Goal: Transaction & Acquisition: Purchase product/service

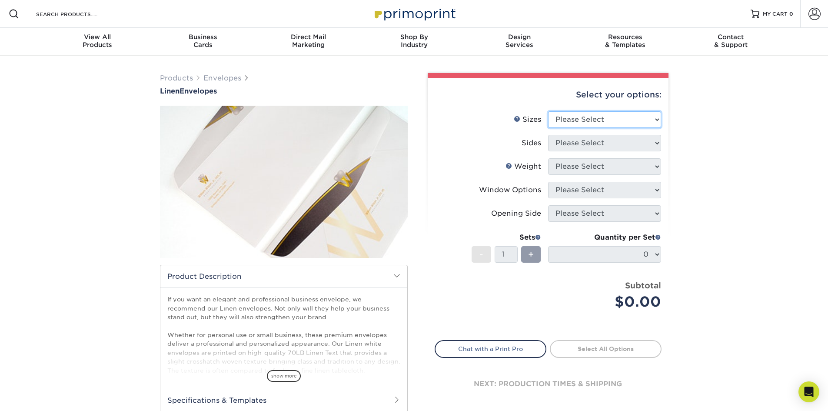
click at [567, 119] on select "Please Select 8.875" x 3.875" 4.125" x 9.5" 5.25" x 7.25" 9" x 12"" at bounding box center [604, 119] width 113 height 17
select select "3.88x8.88"
click at [548, 111] on select "Please Select 8.875" x 3.875" 4.125" x 9.5" 5.25" x 7.25" 9" x 12"" at bounding box center [604, 119] width 113 height 17
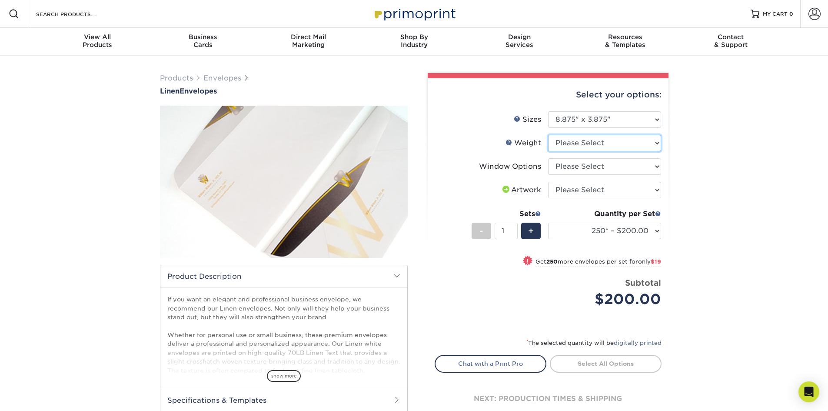
click at [580, 145] on select "Please Select 70LB" at bounding box center [604, 143] width 113 height 17
select select "70LB"
click at [548, 135] on select "Please Select 70LB" at bounding box center [604, 143] width 113 height 17
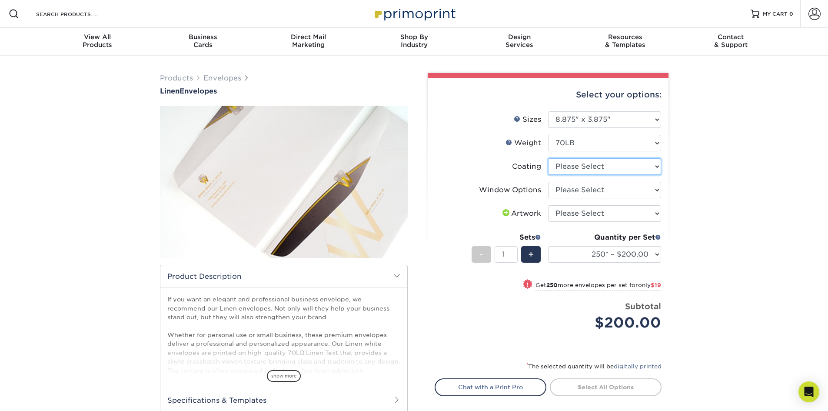
click at [589, 176] on li "Coating" at bounding box center [548, 169] width 226 height 23
select select "3e7618de-abca-4bda-9f97-8b9129e913d8"
click at [548, 158] on select at bounding box center [604, 166] width 113 height 17
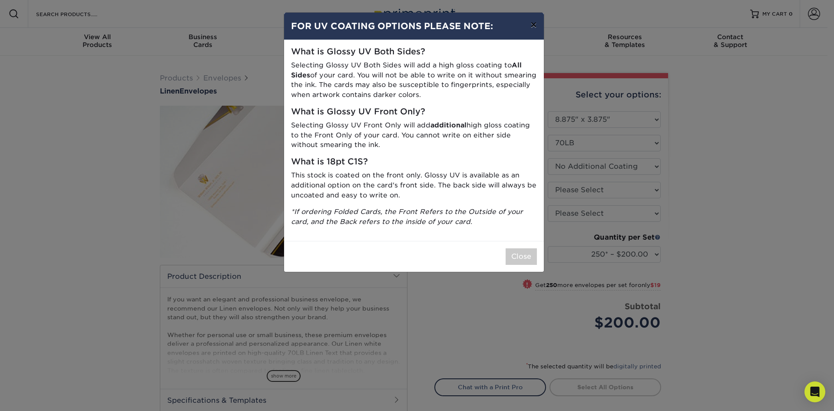
click at [532, 27] on button "×" at bounding box center [534, 25] width 20 height 24
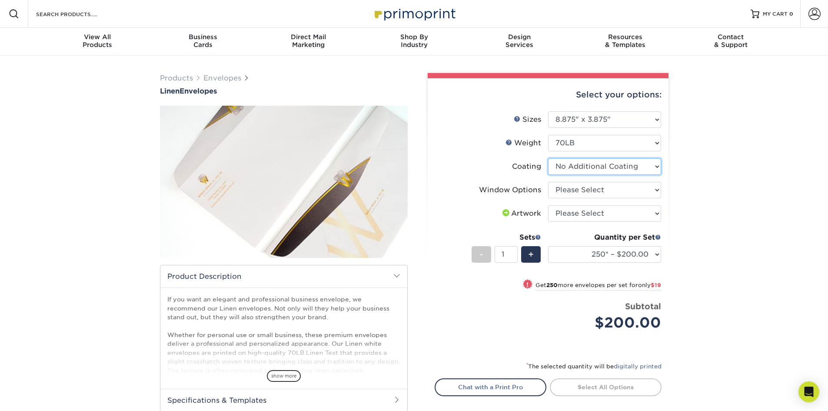
click at [581, 171] on select at bounding box center [604, 166] width 113 height 17
click at [581, 170] on select at bounding box center [604, 166] width 113 height 17
click at [579, 189] on select "Please Select No Window Window (Left Side)" at bounding box center [604, 190] width 113 height 17
select select "1f9e9f9f-4237-4243-ba79-49052844f6e6"
click at [548, 182] on select "Please Select No Window Window (Left Side)" at bounding box center [604, 190] width 113 height 17
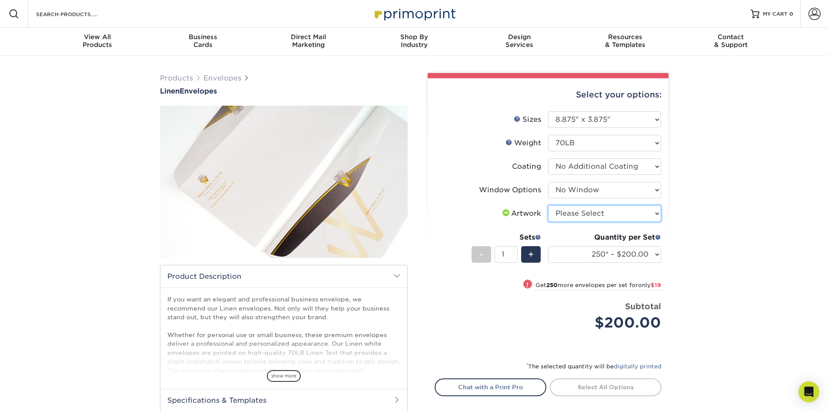
click at [587, 214] on select "Please Select I will upload files I need a design - $50" at bounding box center [604, 213] width 113 height 17
click at [441, 170] on label "Coating" at bounding box center [491, 166] width 113 height 17
